Goal: Information Seeking & Learning: Learn about a topic

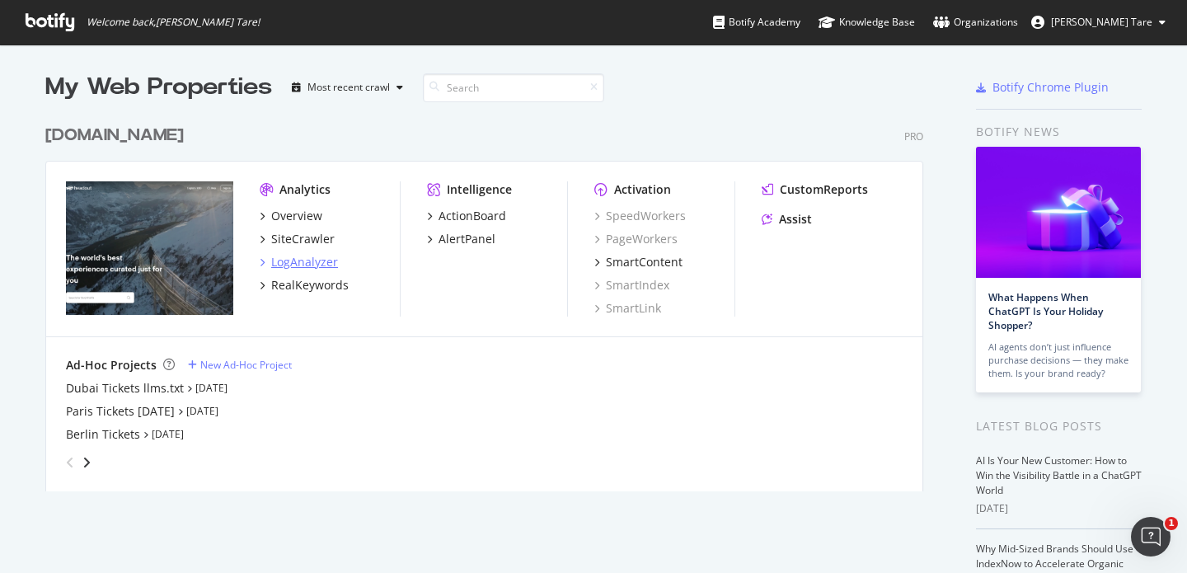
click at [289, 266] on div "LogAnalyzer" at bounding box center [304, 262] width 67 height 16
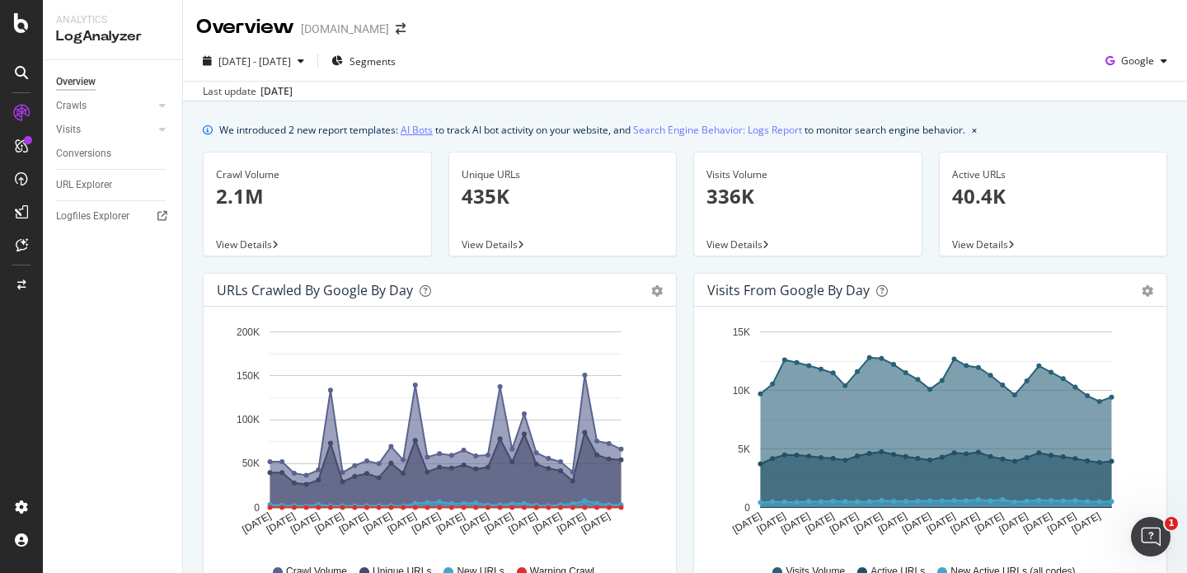
click at [421, 134] on link "AI Bots" at bounding box center [417, 129] width 32 height 17
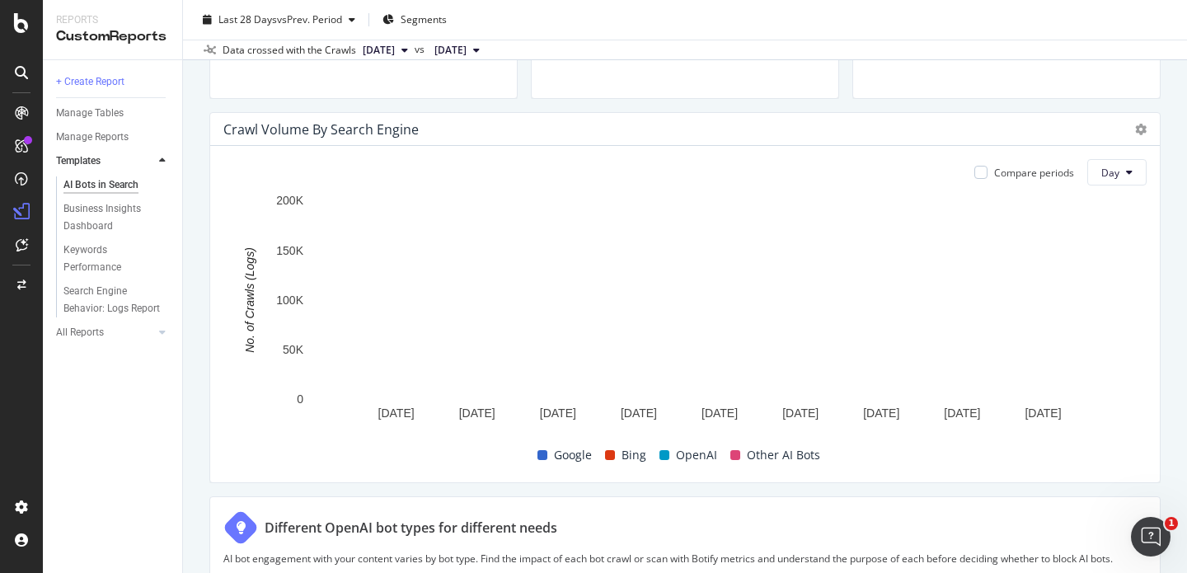
scroll to position [790, 0]
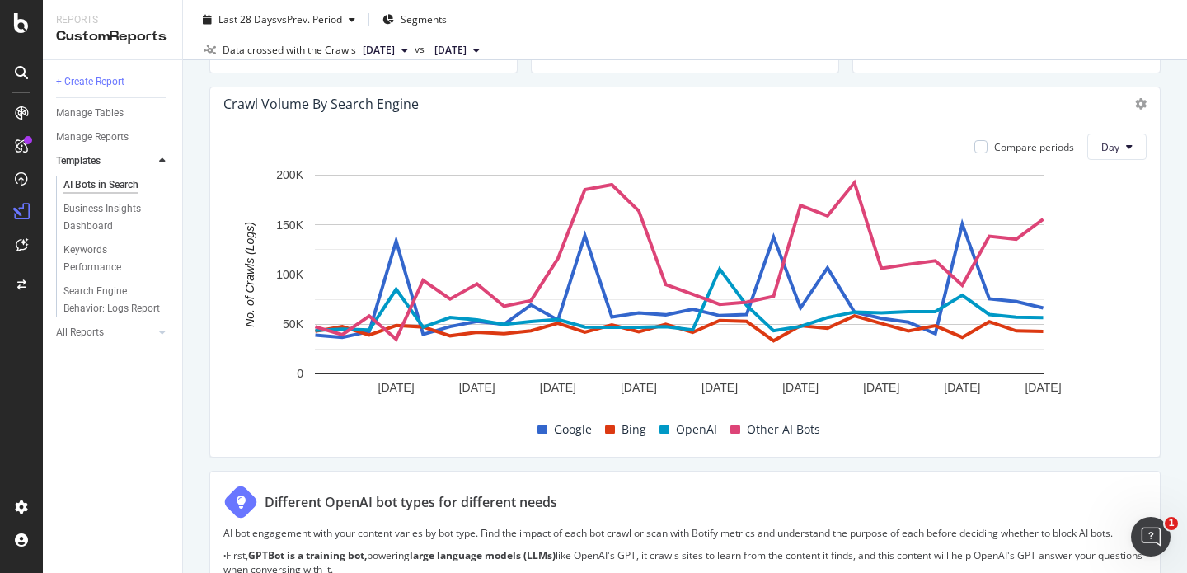
click at [659, 425] on span at bounding box center [664, 430] width 10 height 10
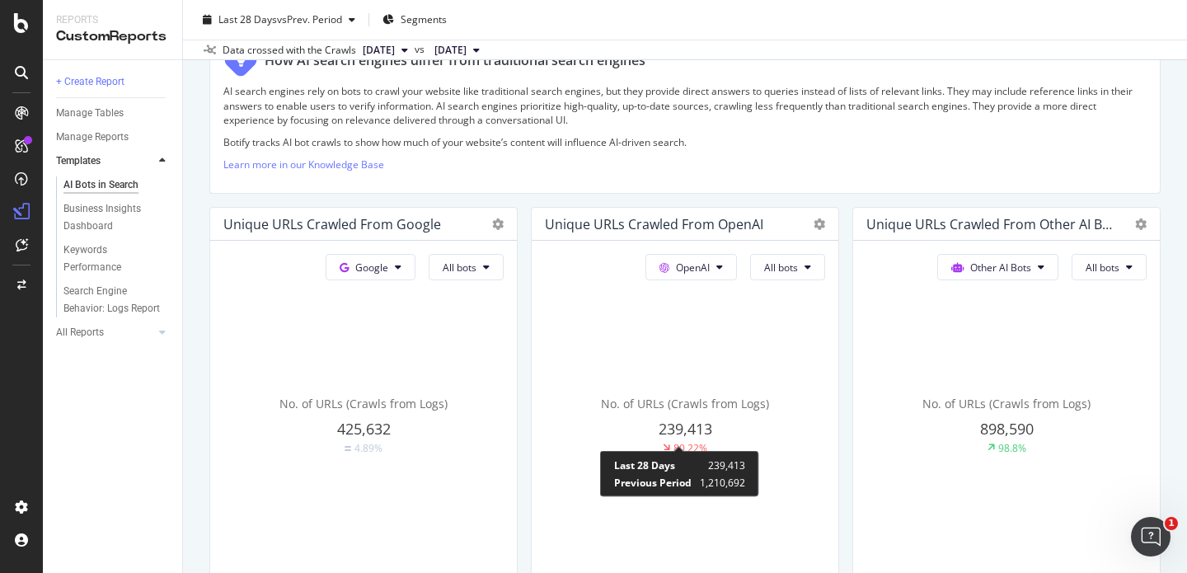
scroll to position [275, 0]
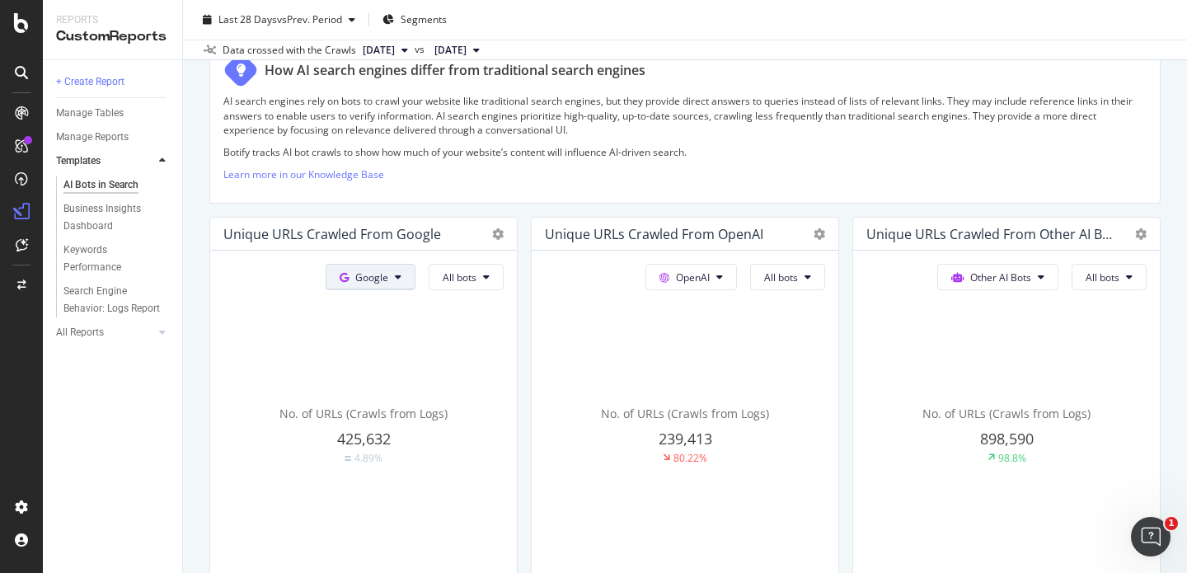
click at [385, 278] on button "Google" at bounding box center [371, 277] width 90 height 26
click at [381, 361] on div "OpenAI" at bounding box center [380, 371] width 114 height 24
click at [483, 281] on icon at bounding box center [486, 277] width 7 height 10
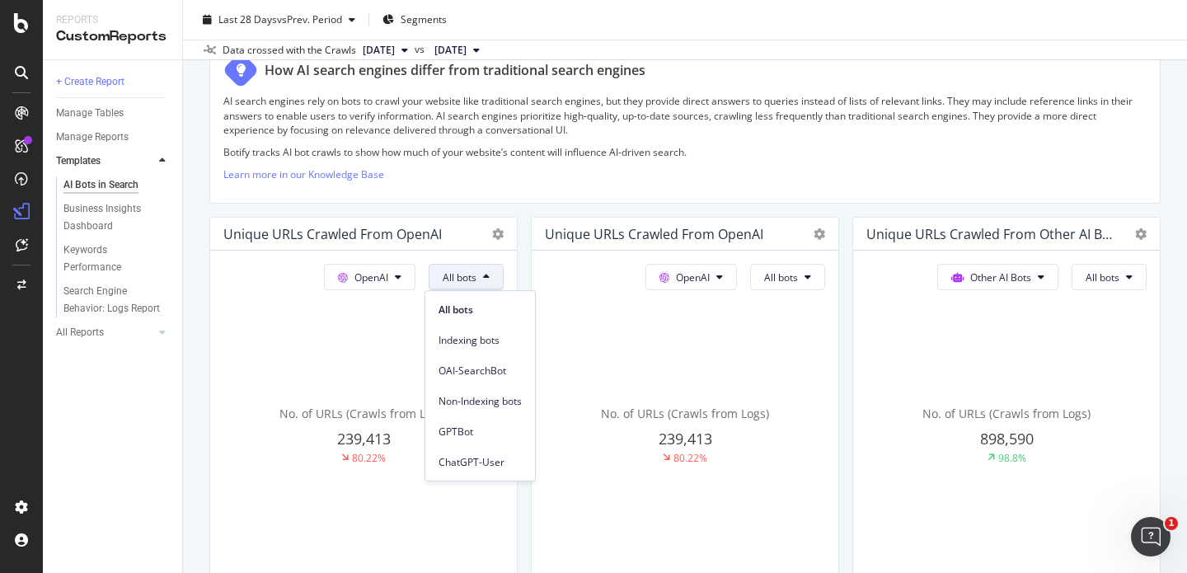
click at [483, 281] on icon at bounding box center [486, 277] width 7 height 10
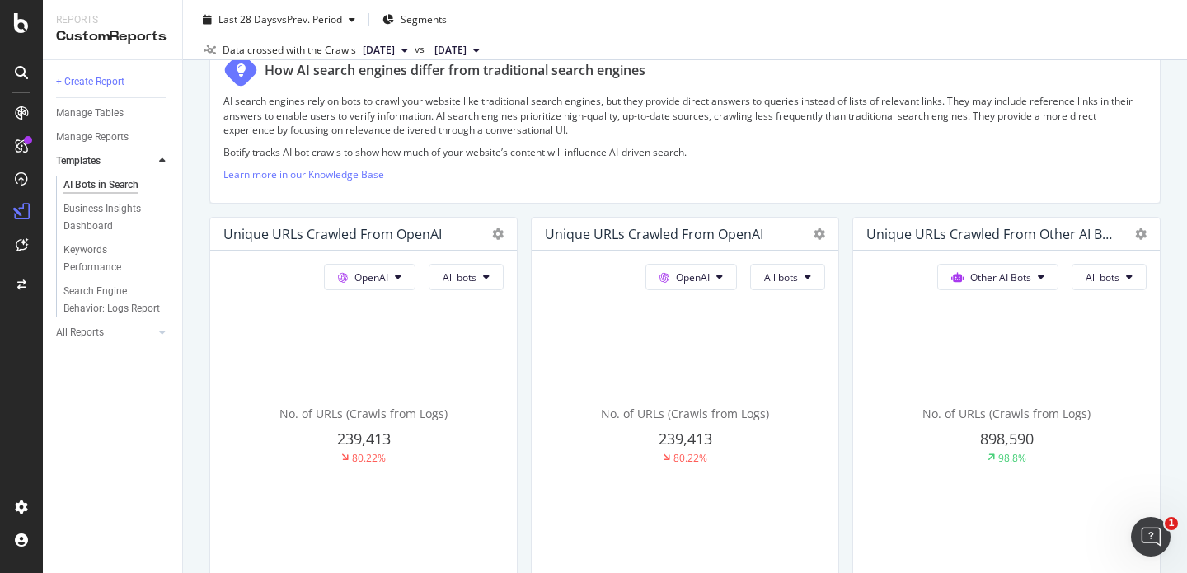
click at [415, 314] on div "No. of URLs (Crawls from Logs) 239,413 80.22%" at bounding box center [363, 435] width 280 height 277
click at [393, 293] on div "OpenAI All bots No. of URLs (Crawls from Logs) 239,413 80.22%" at bounding box center [363, 419] width 307 height 336
click at [393, 288] on button "OpenAI" at bounding box center [370, 277] width 92 height 26
click at [394, 287] on button "OpenAI" at bounding box center [370, 277] width 92 height 26
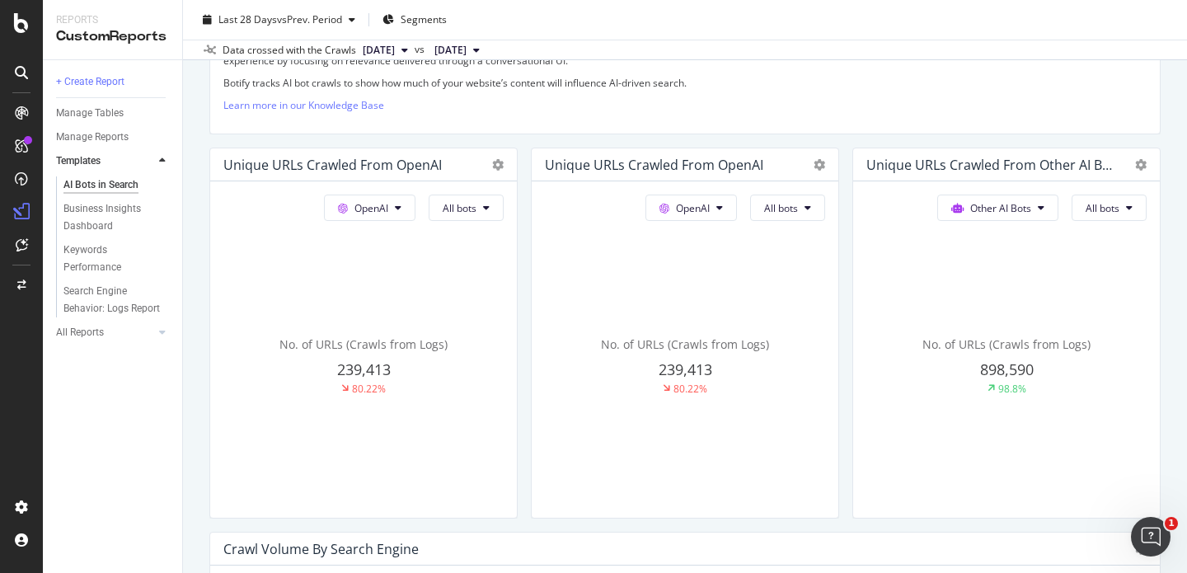
scroll to position [390, 0]
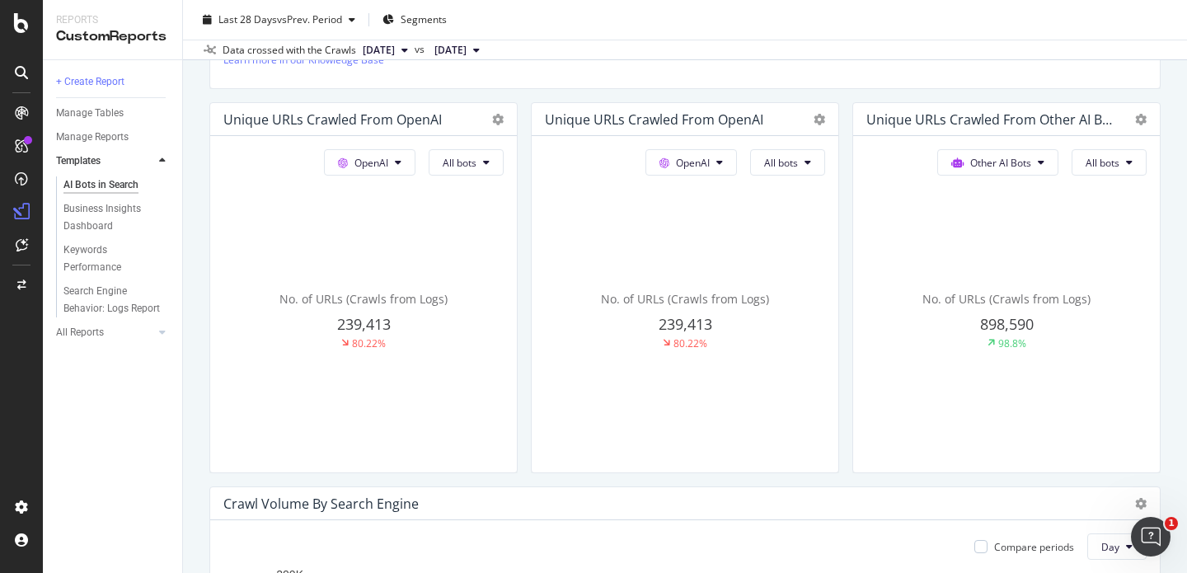
click at [517, 138] on div "OpenAI All bots No. of URLs (Crawls from Logs) 239,413 80.22%" at bounding box center [363, 304] width 307 height 336
click at [476, 167] on span "All bots" at bounding box center [460, 163] width 34 height 14
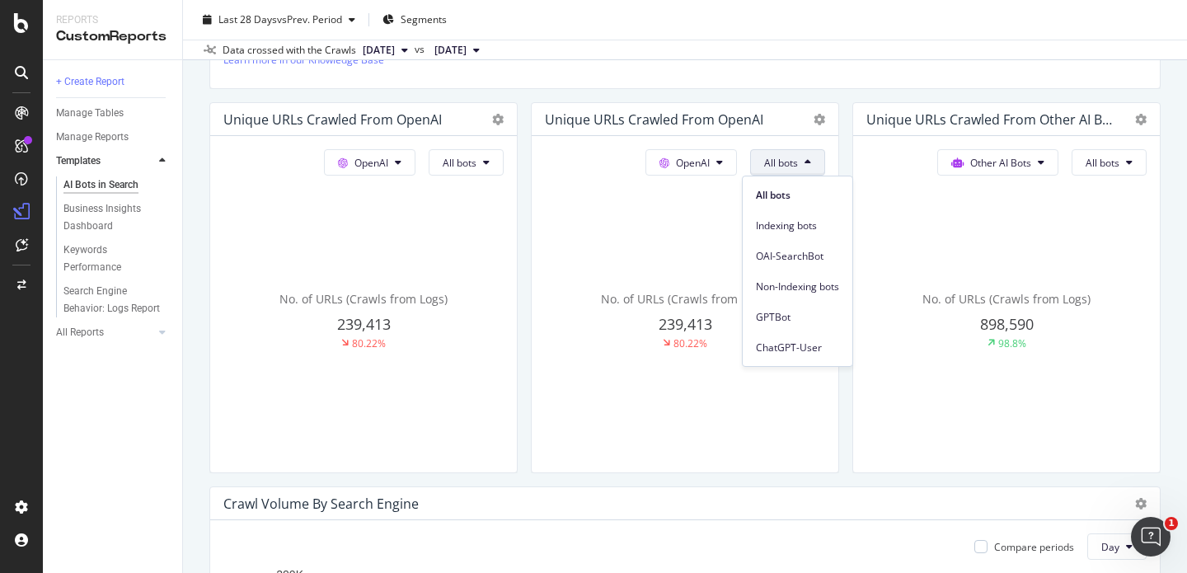
click at [504, 218] on div "No. of URLs (Crawls from Logs) 239,413 80.22%" at bounding box center [363, 320] width 280 height 277
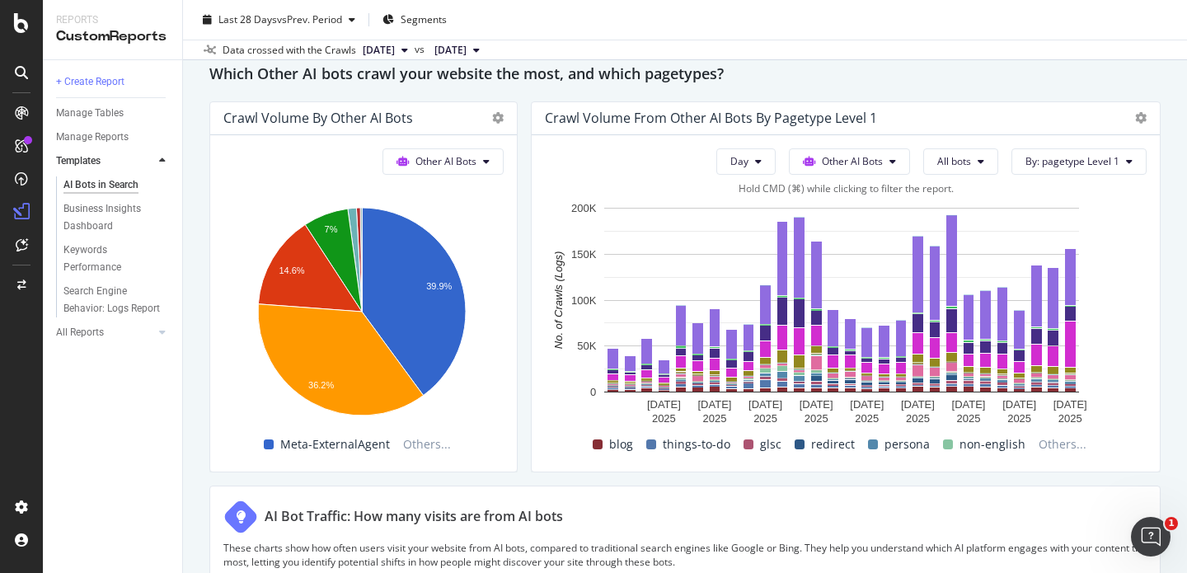
scroll to position [2437, 0]
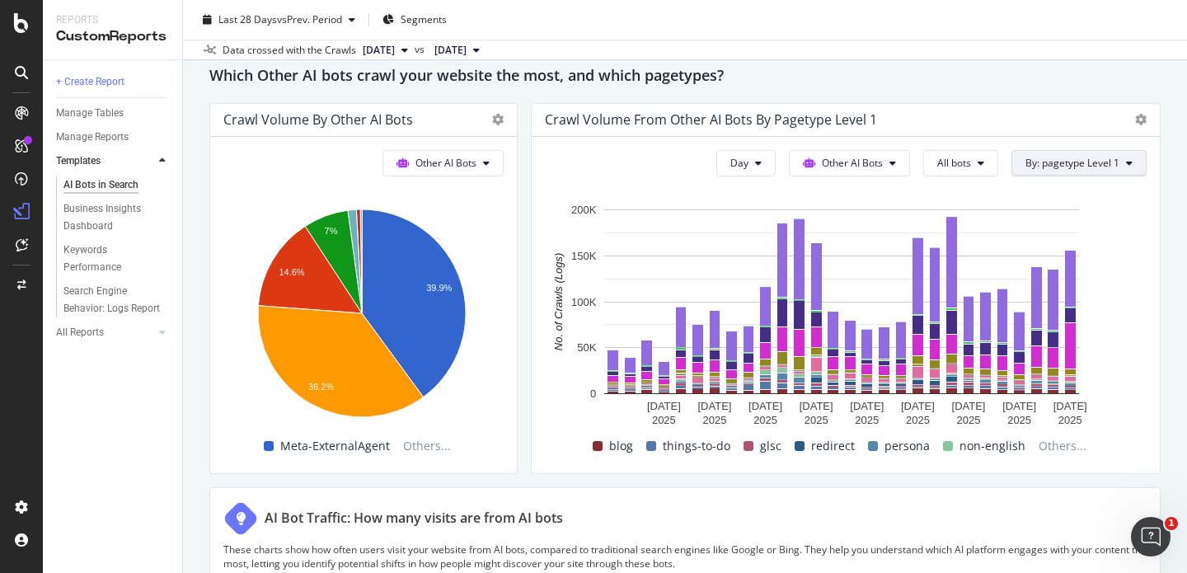
click at [1036, 167] on span "By: pagetype Level 1" at bounding box center [1072, 163] width 94 height 14
click at [731, 245] on div "Month" at bounding box center [734, 257] width 56 height 24
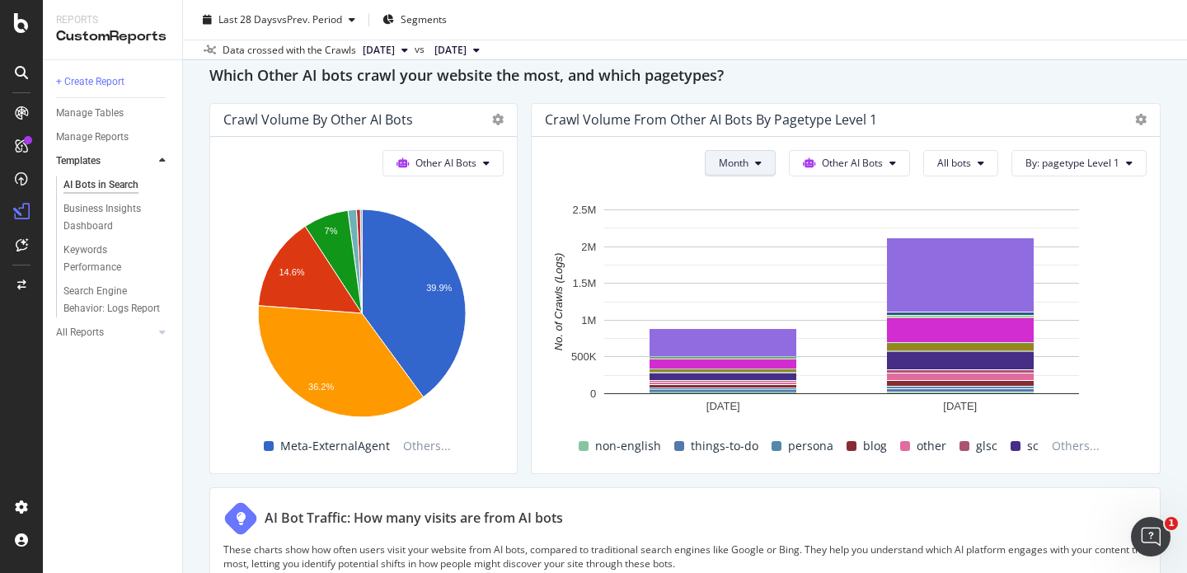
click at [711, 221] on span "Week" at bounding box center [723, 226] width 32 height 15
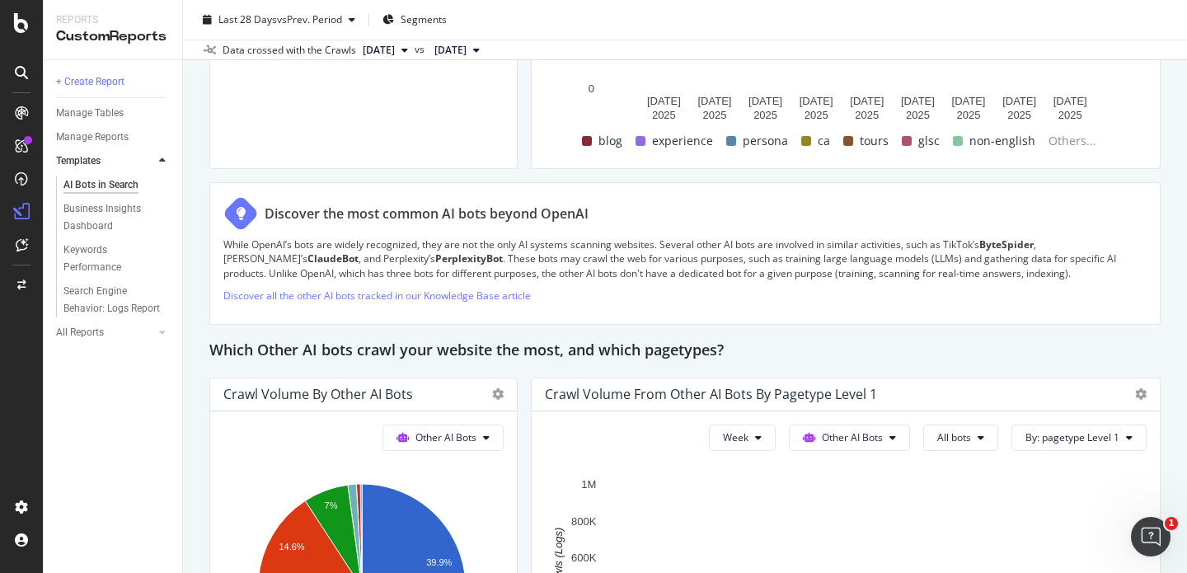
scroll to position [1635, 0]
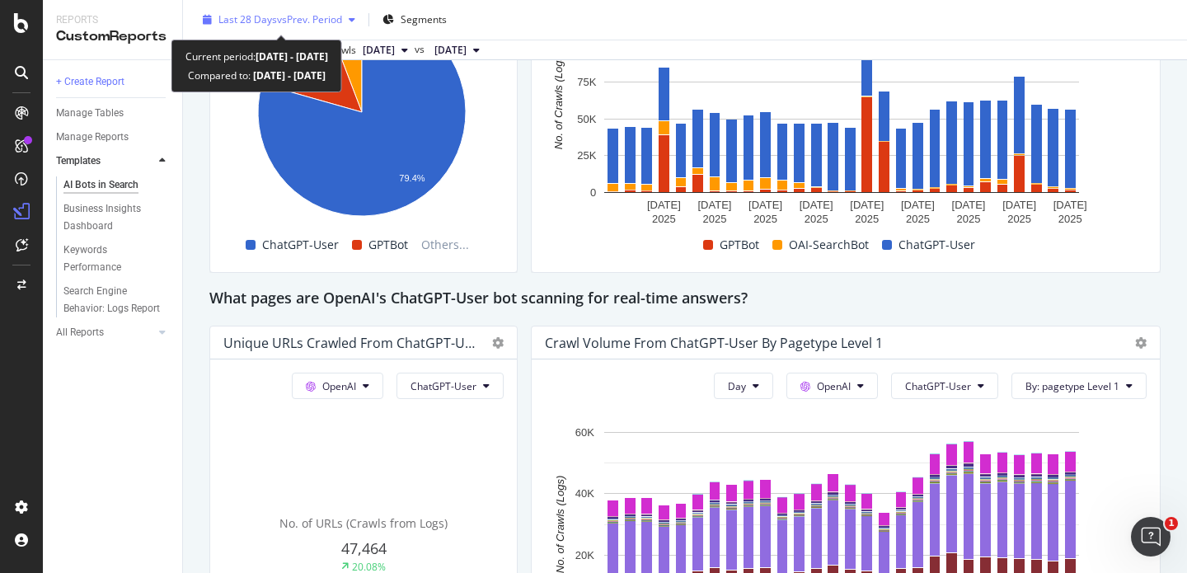
click at [320, 19] on span "vs Prev. Period" at bounding box center [309, 19] width 65 height 14
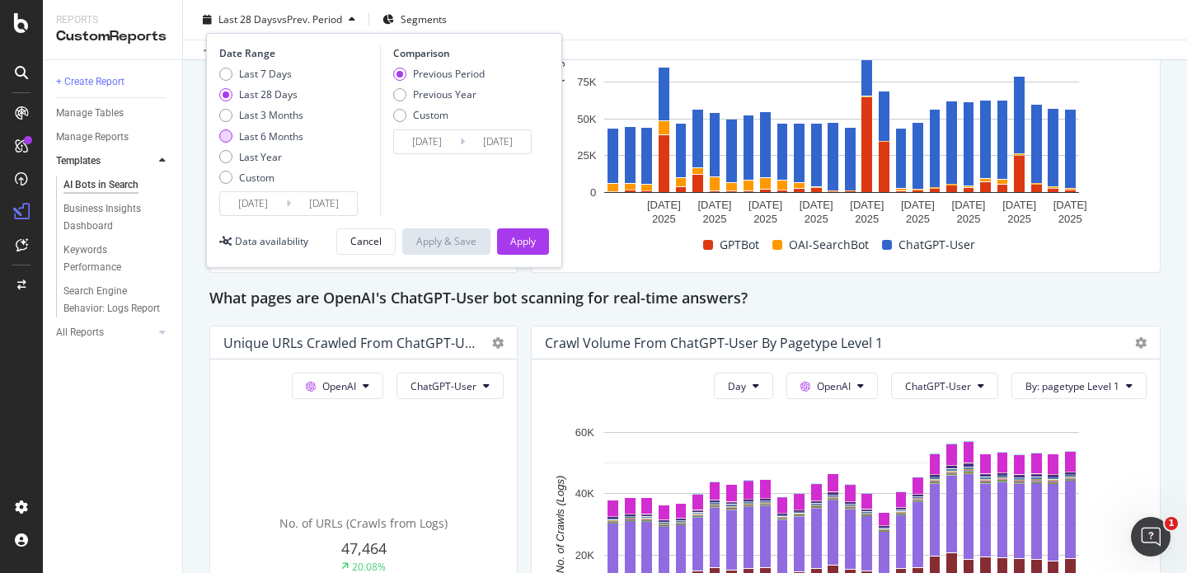
click at [232, 135] on div "Last 6 Months" at bounding box center [261, 136] width 84 height 14
type input "[DATE]"
click at [516, 239] on div "Apply" at bounding box center [523, 241] width 26 height 14
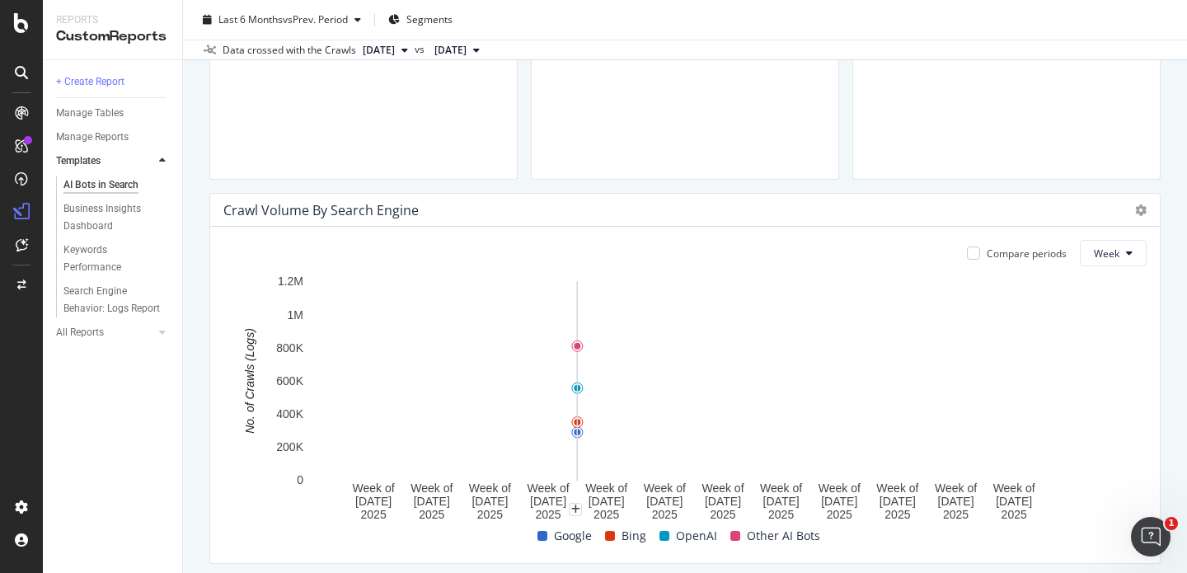
scroll to position [645, 0]
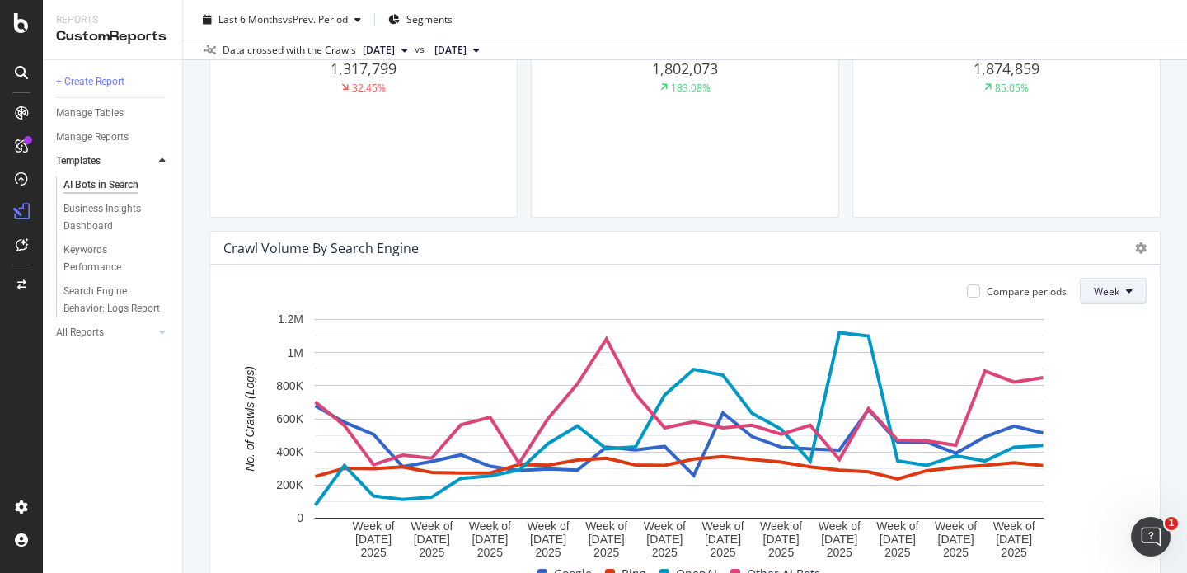
click at [1099, 294] on span "Week" at bounding box center [1107, 291] width 26 height 14
click at [1095, 389] on span "Month" at bounding box center [1097, 385] width 30 height 15
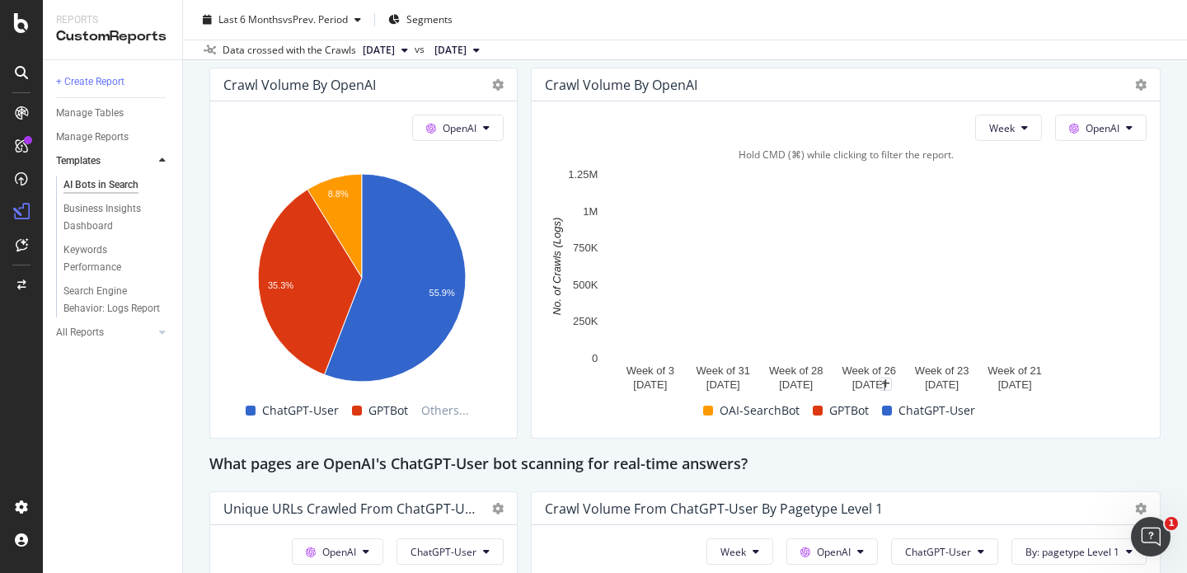
scroll to position [1454, 0]
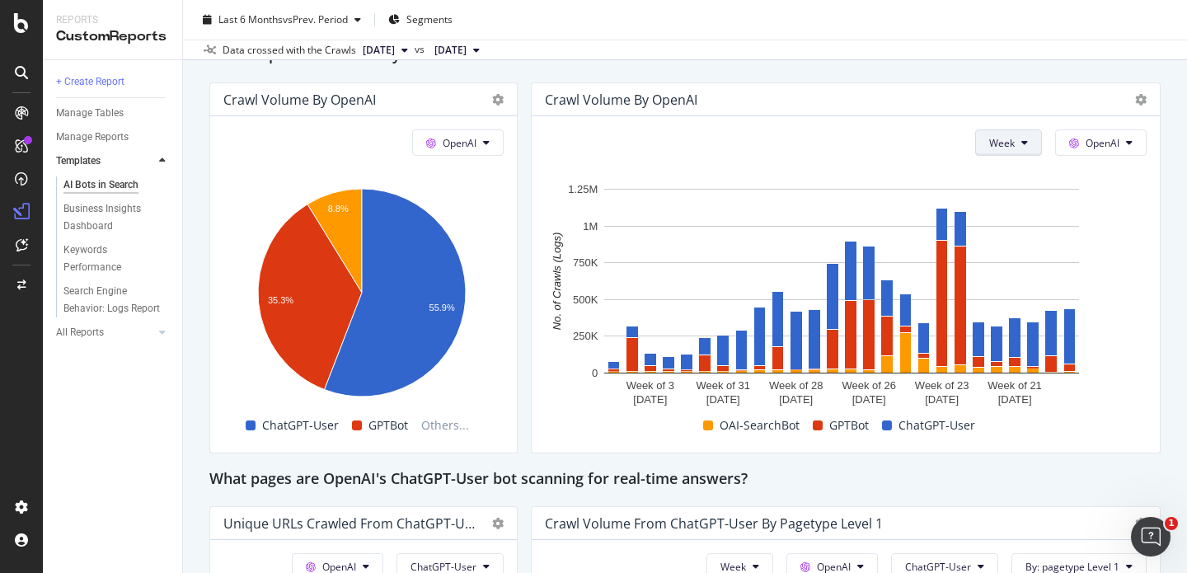
click at [1021, 143] on button "Week" at bounding box center [1008, 142] width 67 height 26
click at [987, 235] on span "Month" at bounding box center [993, 236] width 30 height 15
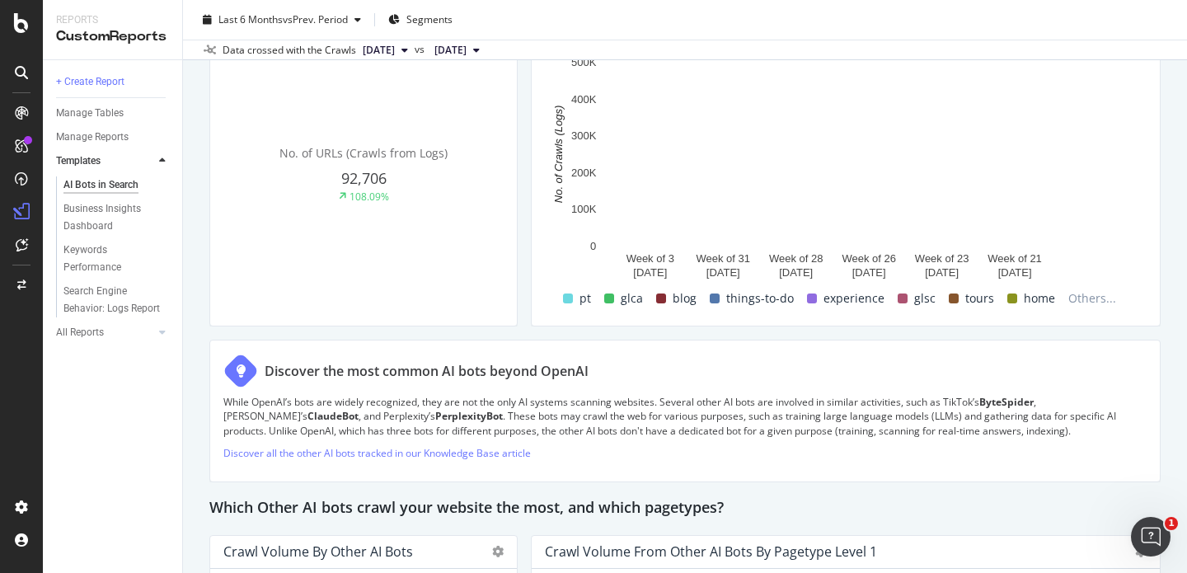
scroll to position [1978, 0]
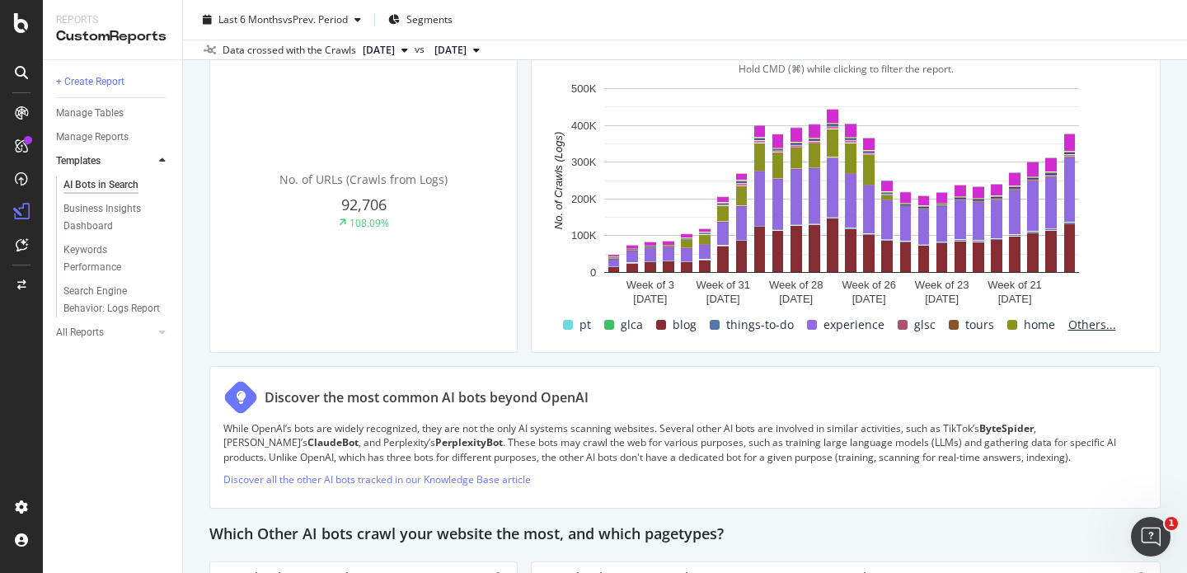
click at [1072, 323] on span "Others..." at bounding box center [1092, 325] width 61 height 20
click at [1075, 324] on span "Others..." at bounding box center [1092, 325] width 61 height 20
click at [1062, 346] on div "Week OpenAI ChatGPT-User By: pagetype Level 1 Hold CMD (⌘) while clicking to fi…" at bounding box center [846, 184] width 628 height 336
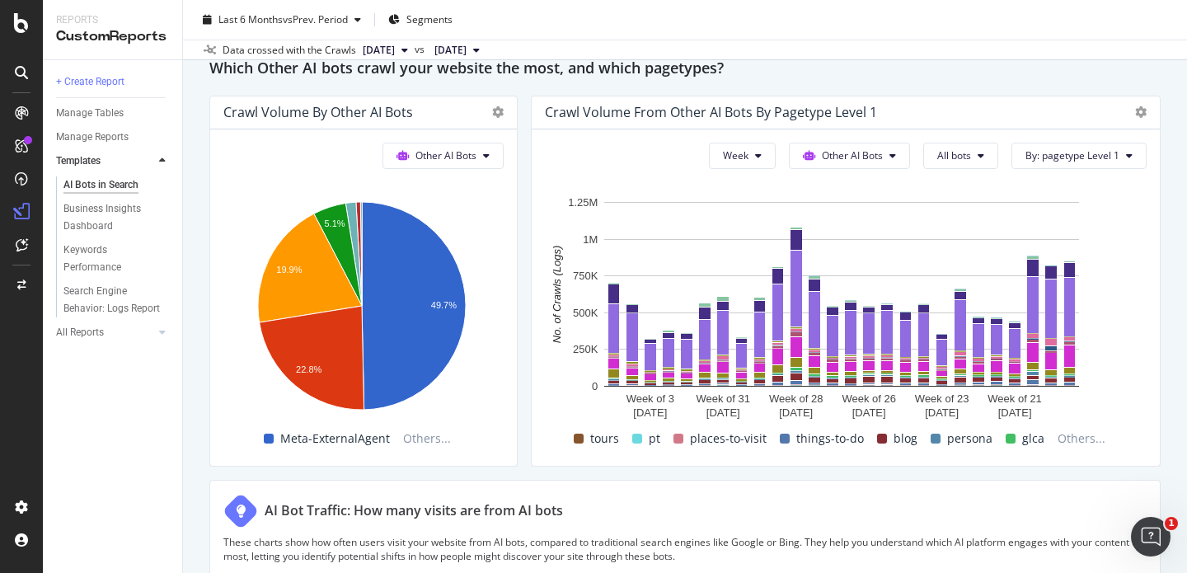
scroll to position [2476, 0]
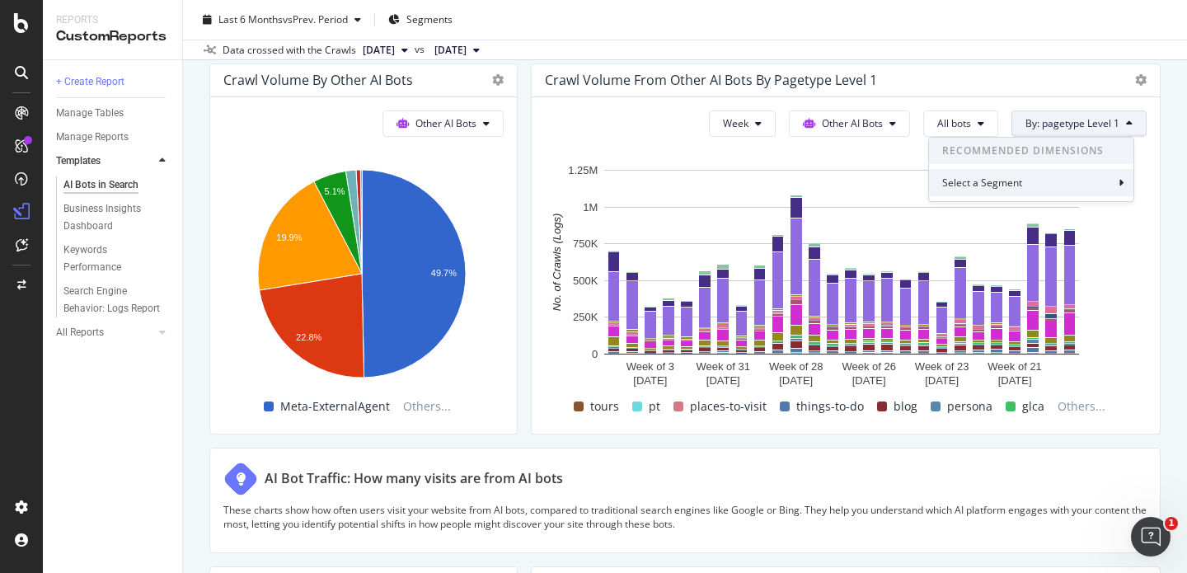
click at [1083, 179] on div "Select a Segment" at bounding box center [1031, 182] width 204 height 27
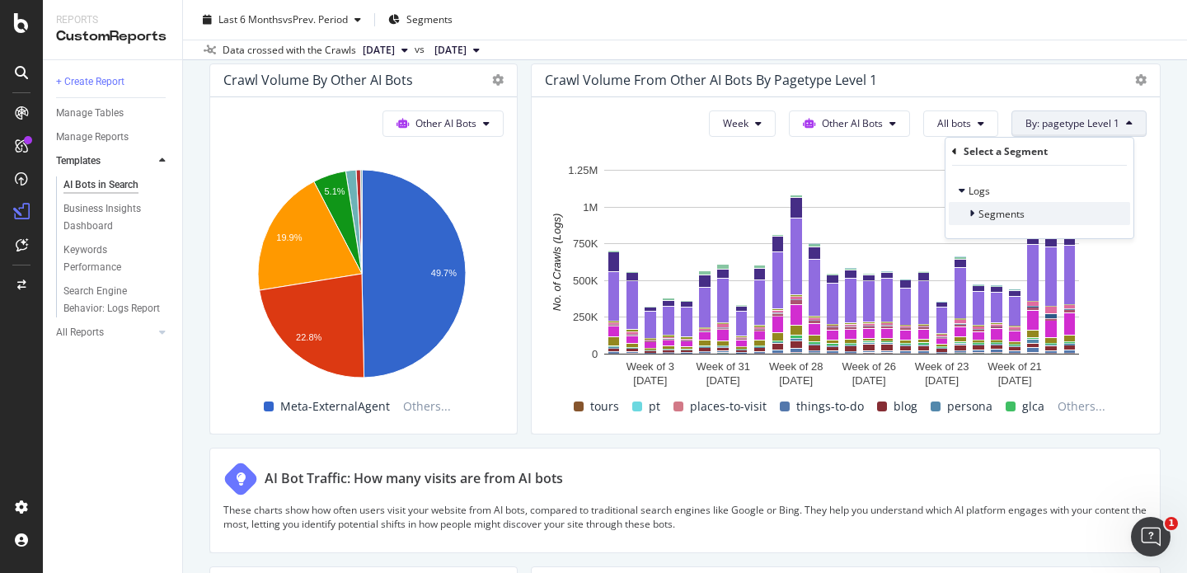
click at [1039, 214] on div "Segments" at bounding box center [1039, 213] width 181 height 23
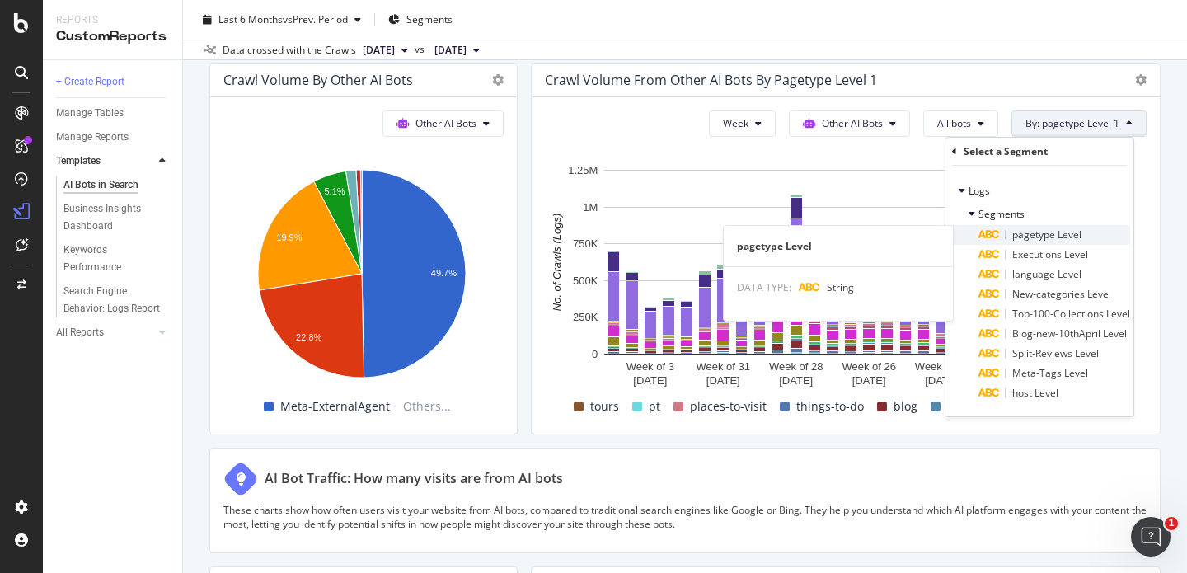
click at [1039, 236] on span "pagetype Level" at bounding box center [1046, 235] width 69 height 14
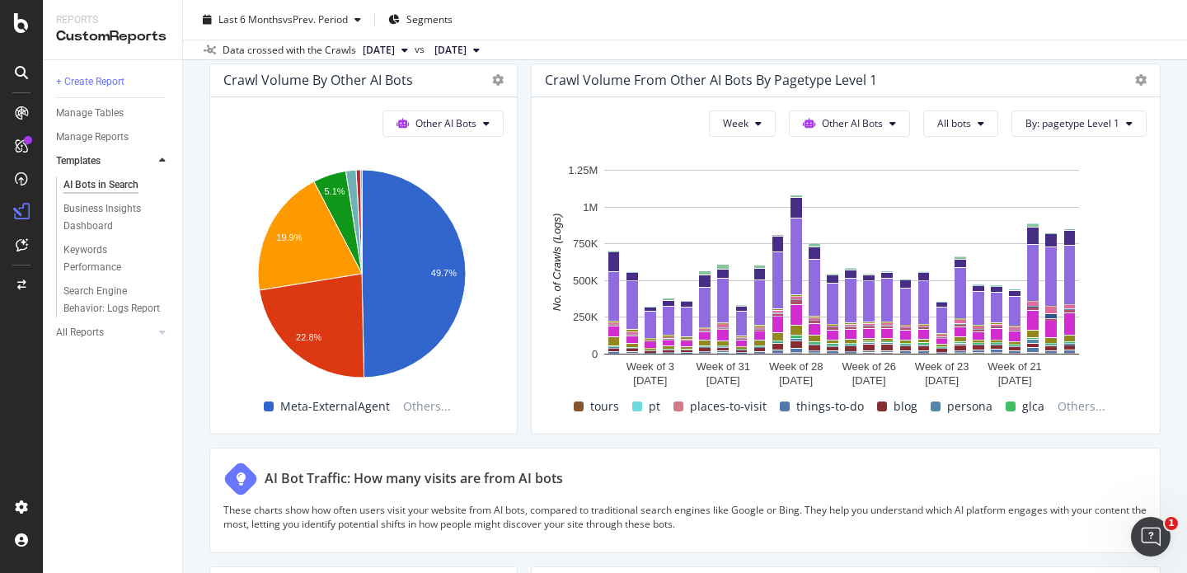
click at [1152, 322] on div "AI Bots in Search AI Bots in Search [DOMAIN_NAME] Clone Schedule Email Export L…" at bounding box center [685, 286] width 1004 height 573
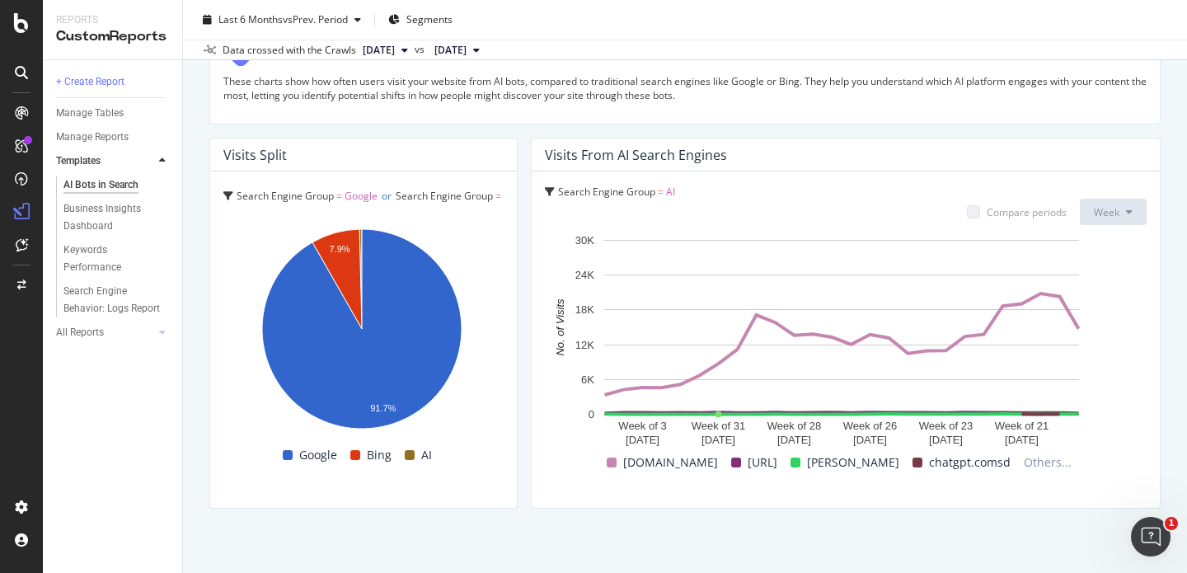
scroll to position [2925, 0]
